Goal: Information Seeking & Learning: Learn about a topic

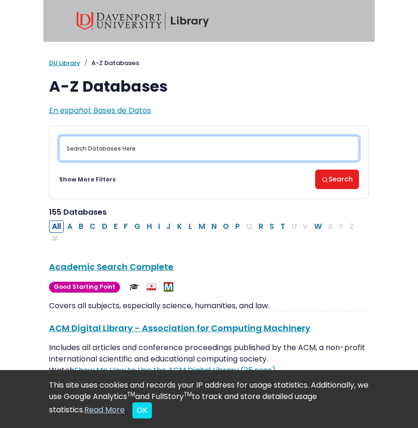
click at [140, 147] on input "Search database by title or keyword" at bounding box center [209, 148] width 300 height 25
paste input "Egbert or Belcher"
type input "Egbert or Belcher"
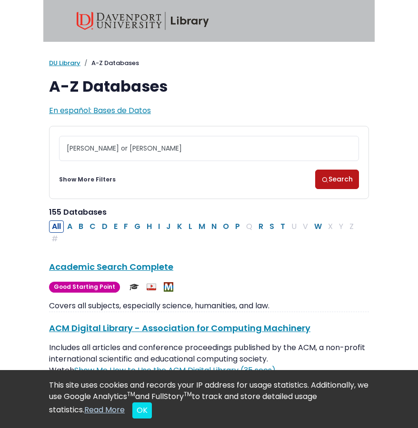
click at [337, 175] on button "Search" at bounding box center [337, 179] width 44 height 19
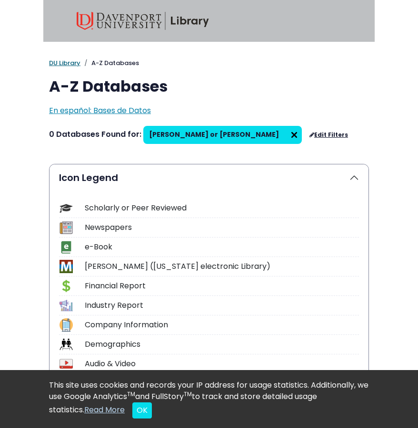
click at [67, 65] on link "DU Library" at bounding box center [64, 62] width 31 height 9
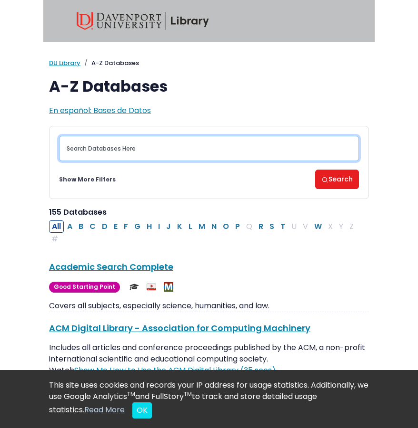
click at [82, 152] on input "Search database by title or keyword" at bounding box center [209, 148] width 300 height 25
paste input "Mass Communication & Society"
type input "Mass Communication & Society"
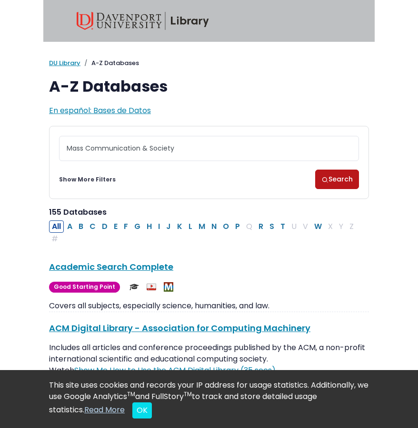
click at [330, 184] on button "Search" at bounding box center [337, 179] width 44 height 19
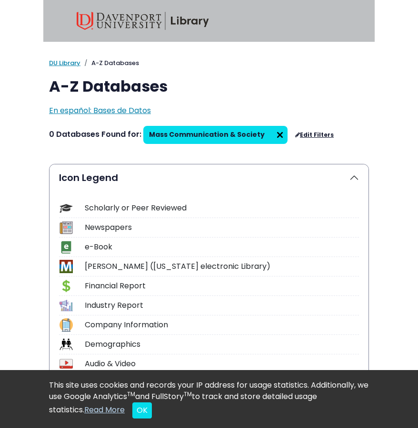
click at [272, 133] on img at bounding box center [279, 134] width 15 height 15
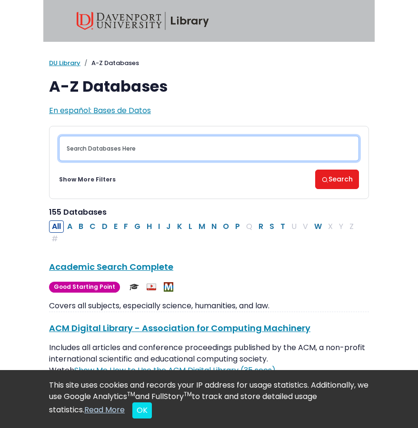
click at [134, 150] on input "Search database by title or keyword" at bounding box center [209, 148] width 300 height 25
type input "Mass Media"
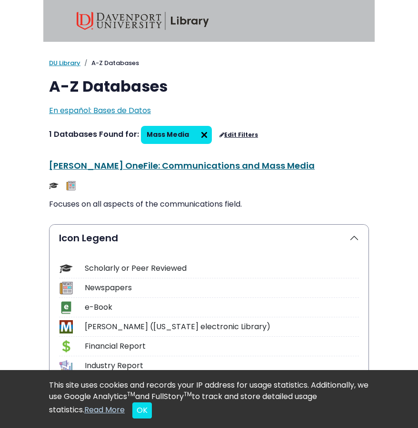
click at [135, 170] on link "[PERSON_NAME] OneFile: Communications and Mass Media This link opens in a new w…" at bounding box center [181, 166] width 265 height 12
click at [68, 64] on link "DU Library" at bounding box center [64, 62] width 31 height 9
